Goal: Find specific page/section: Find specific page/section

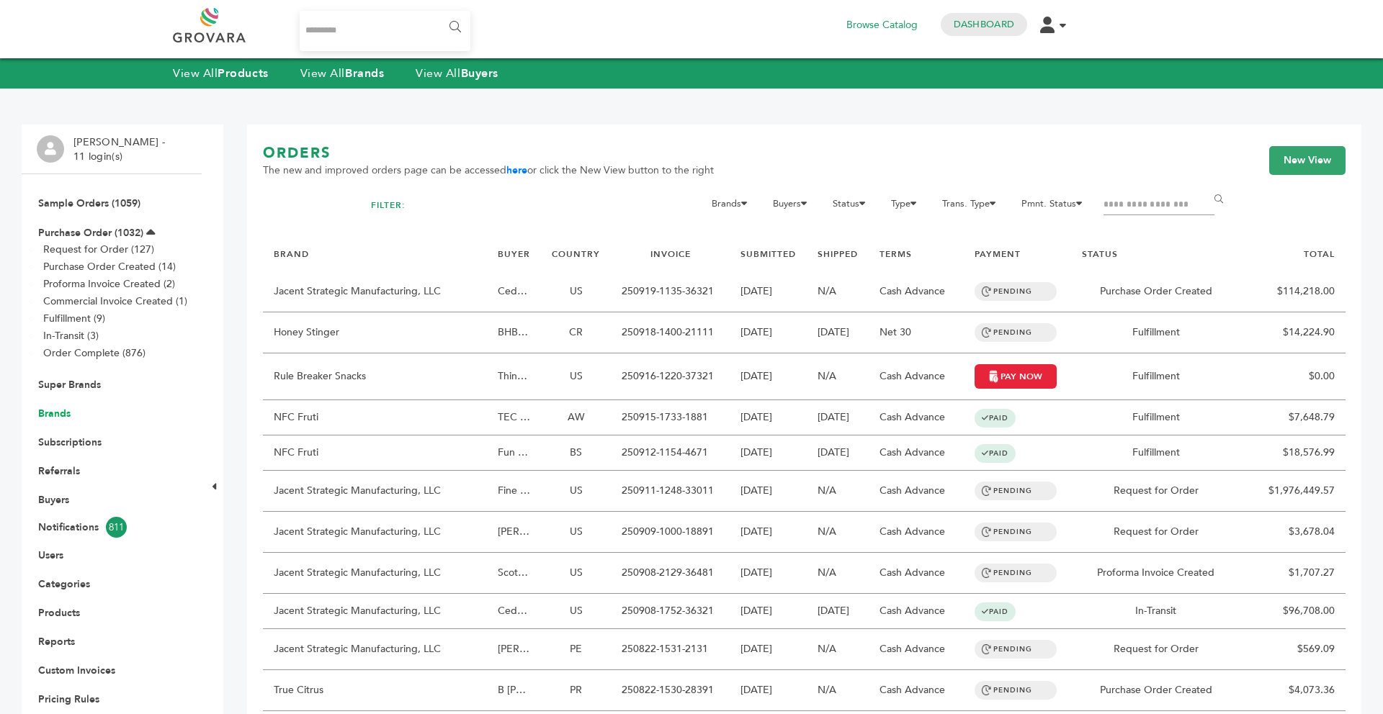
click at [61, 414] on link "Brands" at bounding box center [54, 414] width 32 height 14
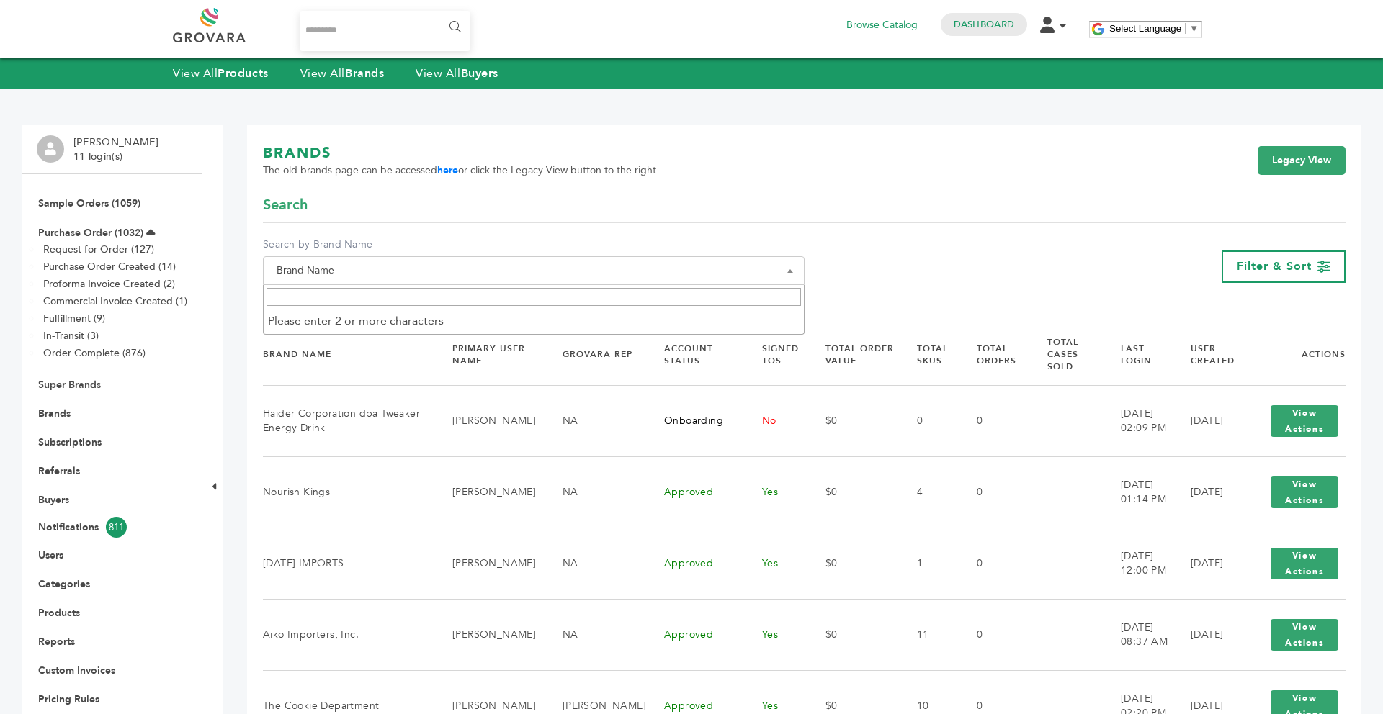
click at [428, 277] on span "Brand Name" at bounding box center [534, 271] width 526 height 20
click at [404, 297] on input "Search" at bounding box center [533, 297] width 534 height 18
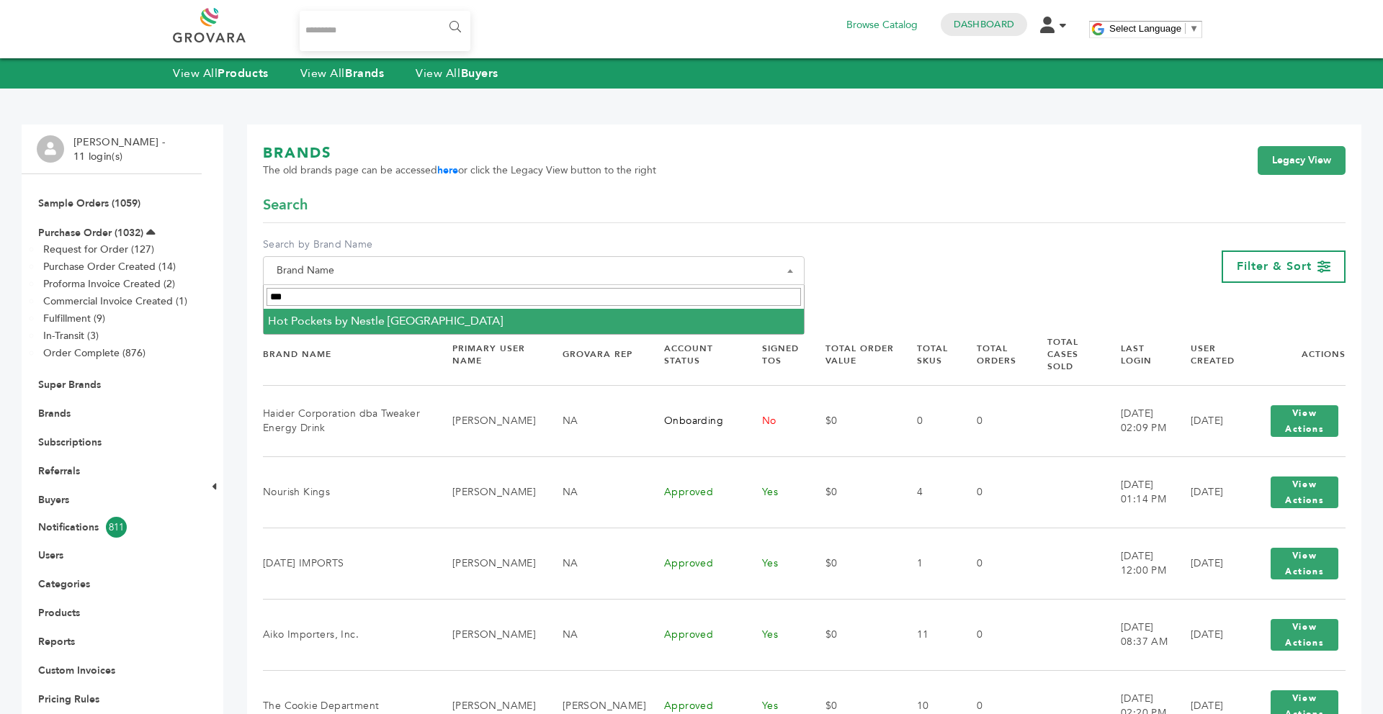
type input "***"
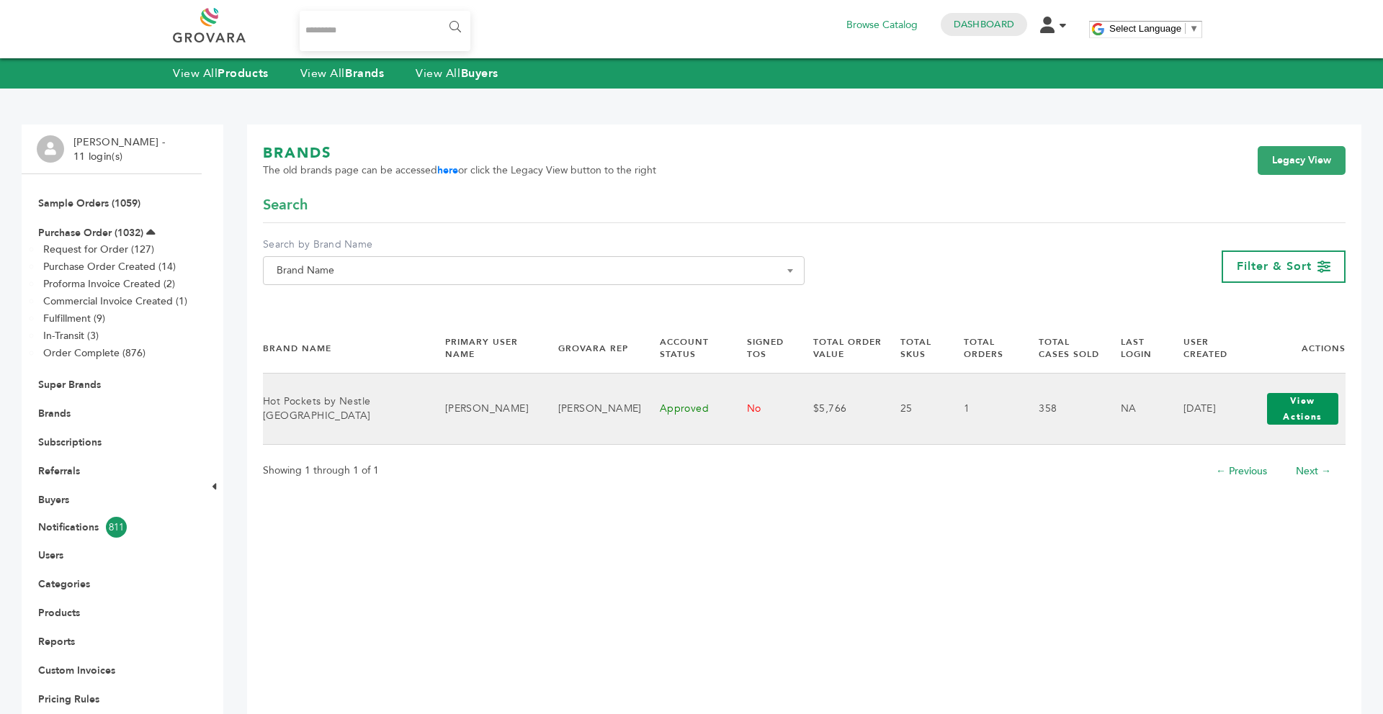
click at [1322, 421] on button "View Actions" at bounding box center [1302, 409] width 71 height 32
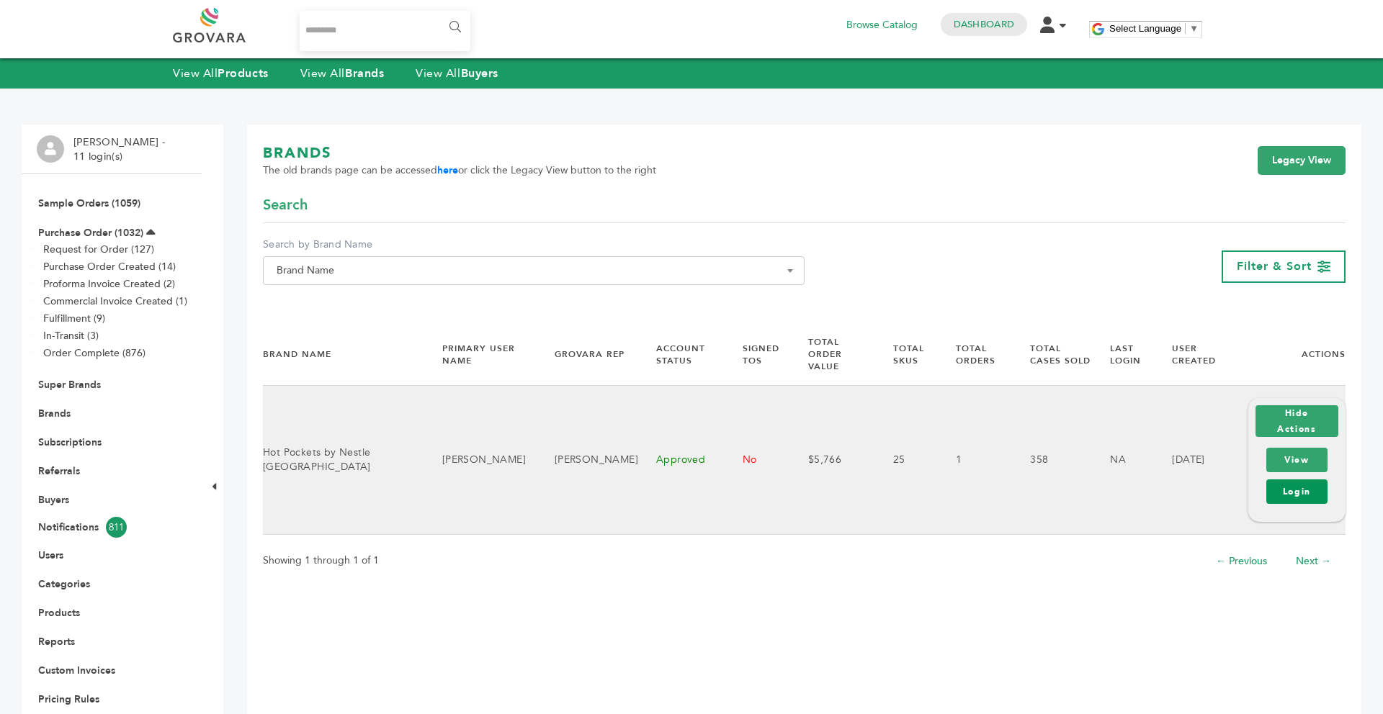
click at [1287, 480] on link "Login" at bounding box center [1296, 492] width 61 height 24
